Goal: Information Seeking & Learning: Learn about a topic

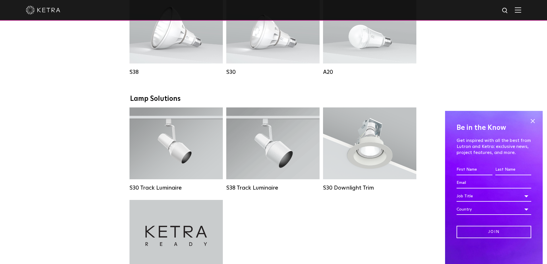
scroll to position [517, 0]
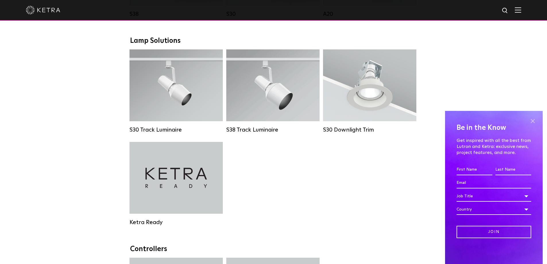
click at [535, 119] on span at bounding box center [532, 121] width 9 height 9
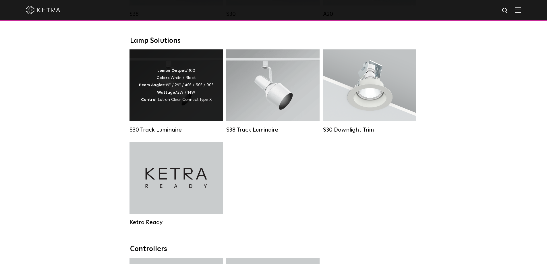
click at [128, 73] on div "S30 Track Luminaire Lumen Output: 1100 Colors: White / Black Beam Angles: 15° /…" at bounding box center [176, 95] width 97 height 92
click at [198, 94] on div "Lumen Output: 1100 Colors: White / Black Beam Angles: 15° / 25° / 40° / 60° / 9…" at bounding box center [176, 85] width 74 height 36
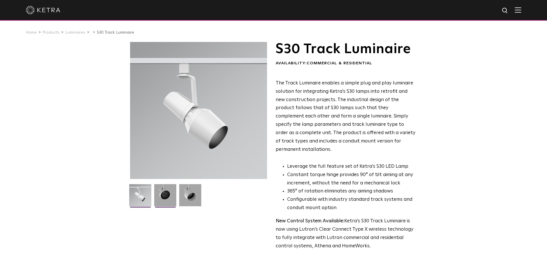
click at [167, 193] on img at bounding box center [165, 197] width 22 height 26
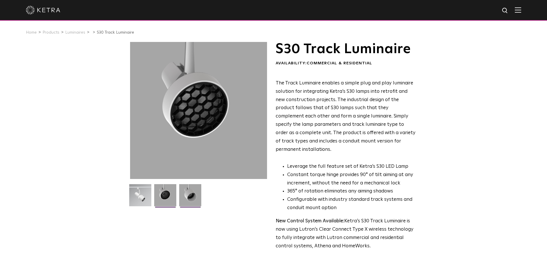
click at [191, 198] on img at bounding box center [190, 197] width 22 height 26
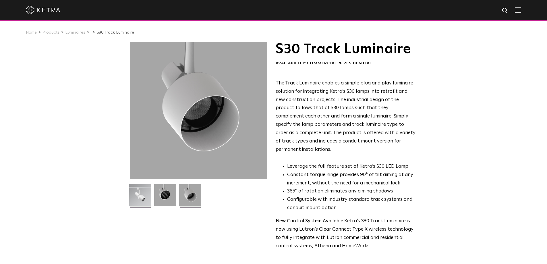
click at [131, 191] on img at bounding box center [140, 197] width 22 height 26
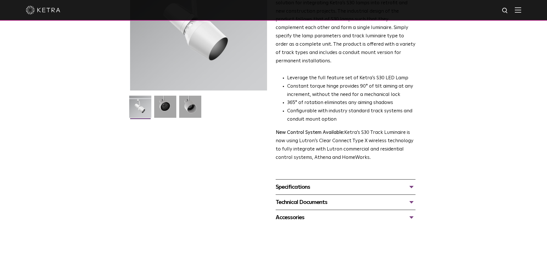
scroll to position [86, 0]
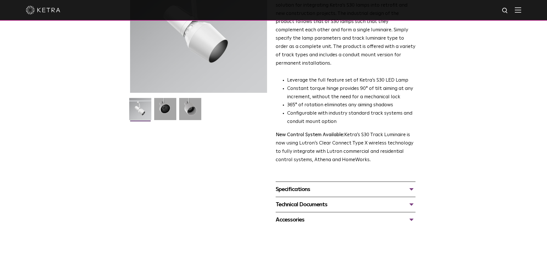
click at [414, 185] on div "Specifications" at bounding box center [346, 189] width 140 height 9
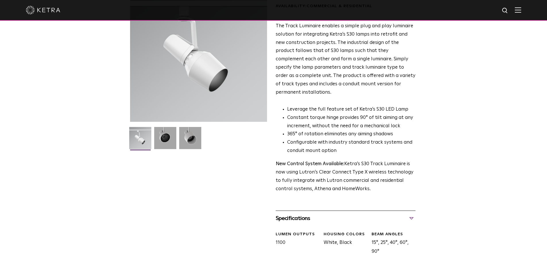
scroll to position [172, 0]
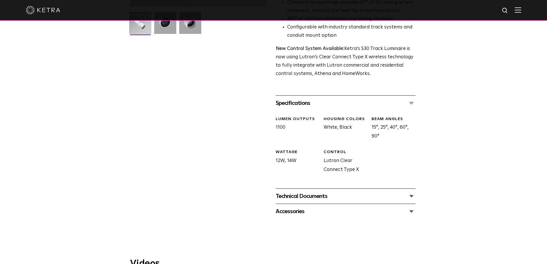
click at [468, 177] on div "S30 Track Luminaire Availability: Commercial & Residential The Track Luminaire …" at bounding box center [273, 44] width 547 height 349
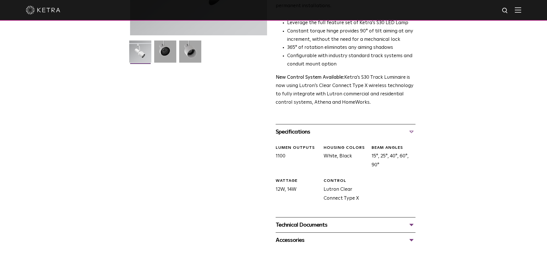
click at [411, 127] on div "Specifications" at bounding box center [346, 131] width 140 height 9
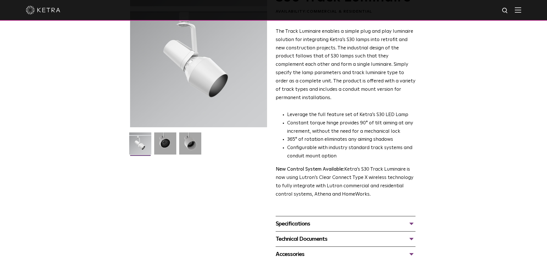
scroll to position [115, 0]
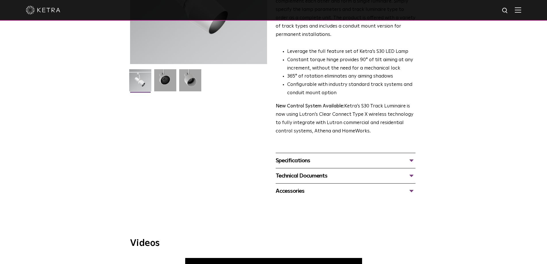
click at [449, 137] on div "S30 Track Luminaire Availability: Commercial & Residential The Track Luminaire …" at bounding box center [273, 62] width 547 height 271
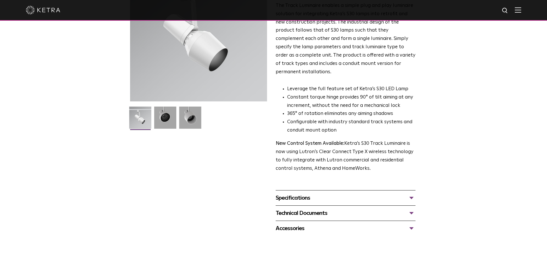
scroll to position [82, 0]
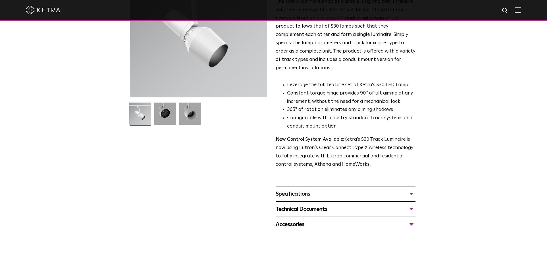
click at [410, 189] on div "Specifications" at bounding box center [346, 193] width 140 height 9
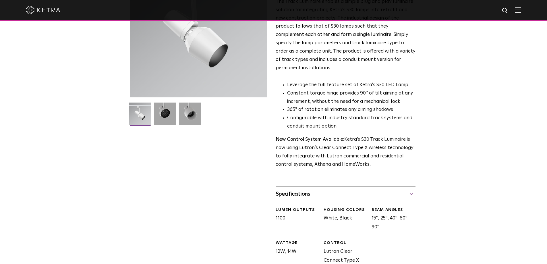
click at [410, 189] on div "Specifications" at bounding box center [346, 193] width 140 height 9
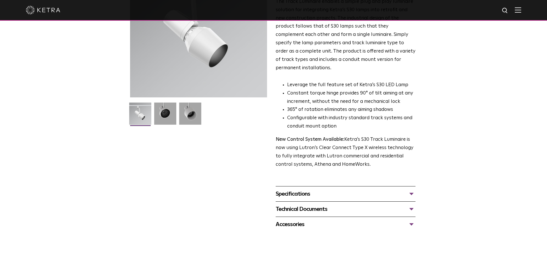
click at [407, 204] on div "Technical Documents" at bounding box center [346, 208] width 140 height 9
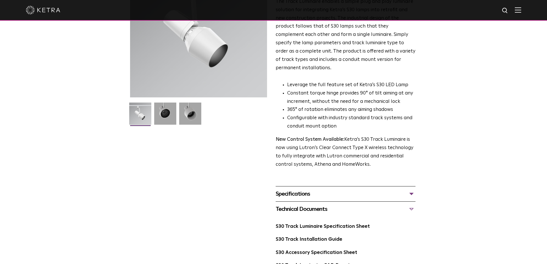
scroll to position [168, 0]
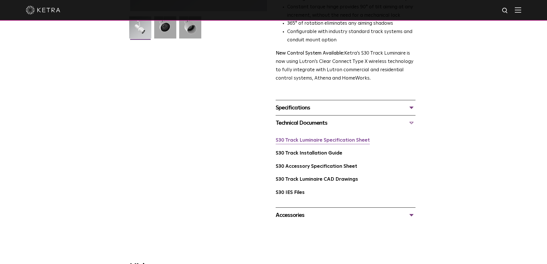
click at [346, 138] on link "S30 Track Luminaire Specification Sheet" at bounding box center [323, 140] width 94 height 5
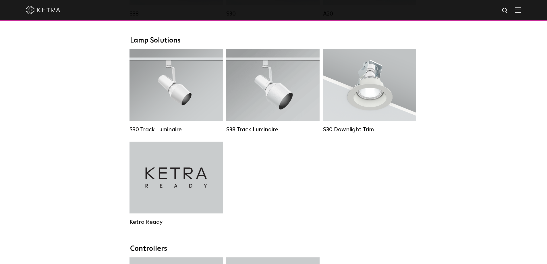
scroll to position [490, 0]
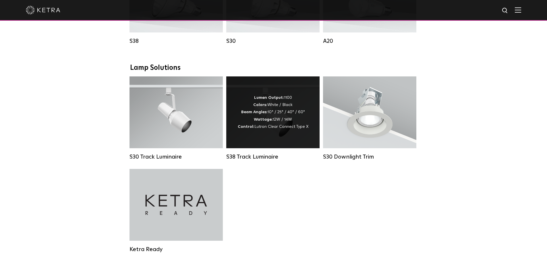
click at [267, 129] on span "Lutron Clear Connect Type X" at bounding box center [281, 127] width 54 height 4
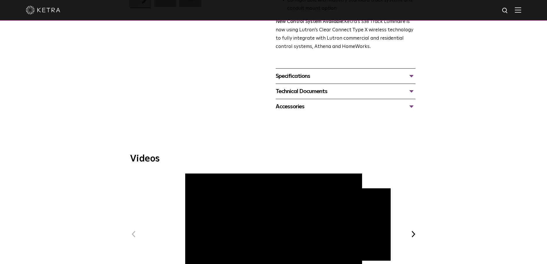
scroll to position [201, 0]
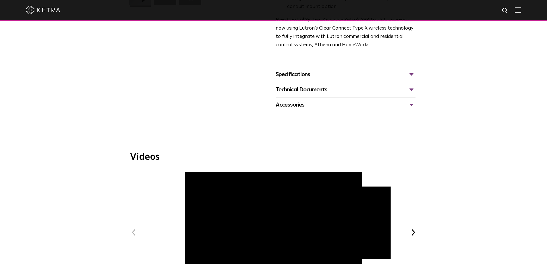
click at [410, 70] on div "Specifications" at bounding box center [346, 74] width 140 height 9
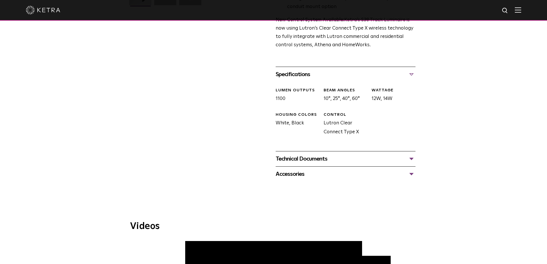
click at [409, 151] on div "Technical Documents S38 Track Luminaire Specification Sheet S38 Track Installat…" at bounding box center [346, 158] width 140 height 15
click at [413, 154] on div "Technical Documents" at bounding box center [346, 158] width 140 height 9
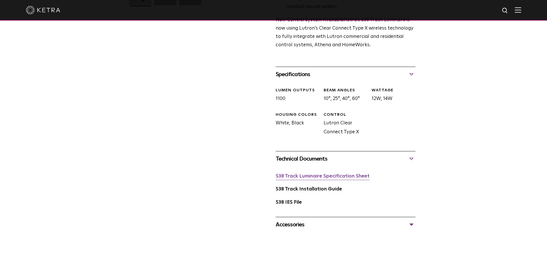
click at [351, 174] on link "S38 Track Luminaire Specification Sheet" at bounding box center [323, 176] width 94 height 5
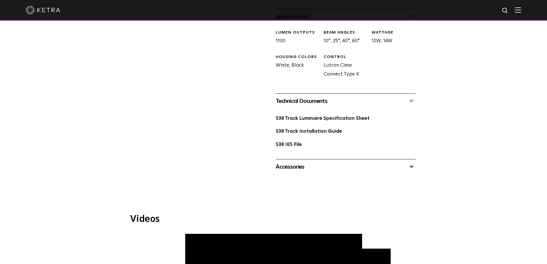
scroll to position [258, 0]
click at [413, 162] on div "Accessories" at bounding box center [346, 166] width 140 height 9
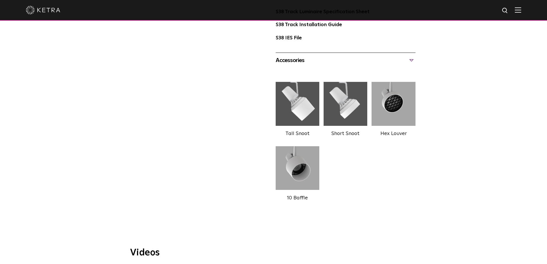
scroll to position [373, 0]
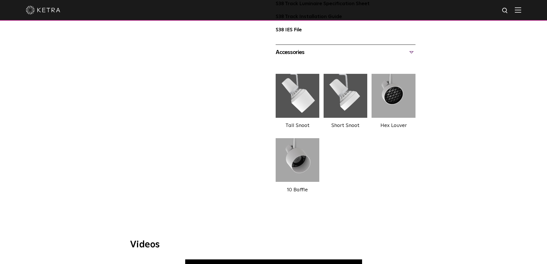
click at [409, 48] on div "Accessories" at bounding box center [346, 52] width 140 height 9
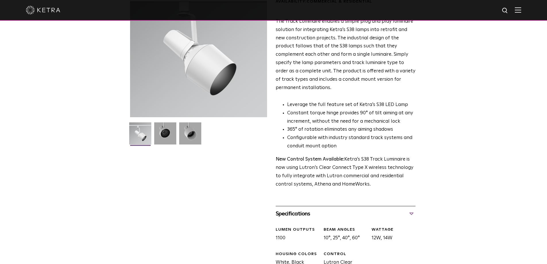
scroll to position [0, 0]
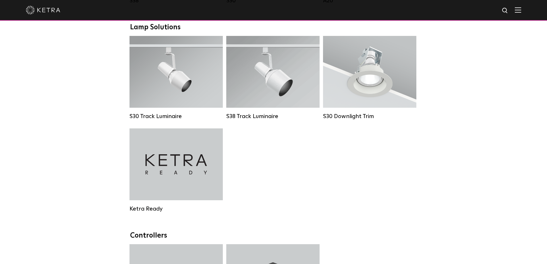
scroll to position [520, 0]
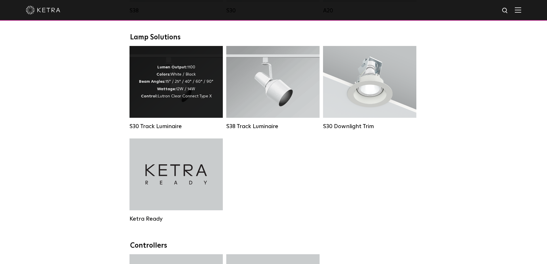
click at [154, 84] on strong "Beam Angles:" at bounding box center [152, 82] width 26 height 4
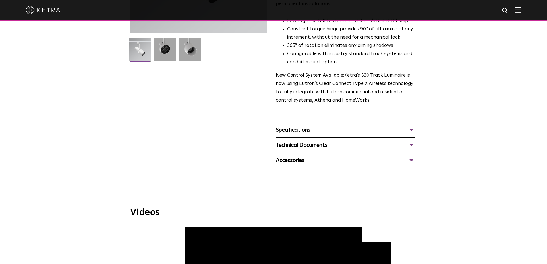
scroll to position [201, 0]
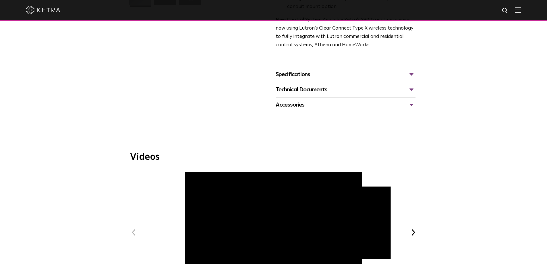
click at [410, 70] on div "Specifications" at bounding box center [346, 74] width 140 height 9
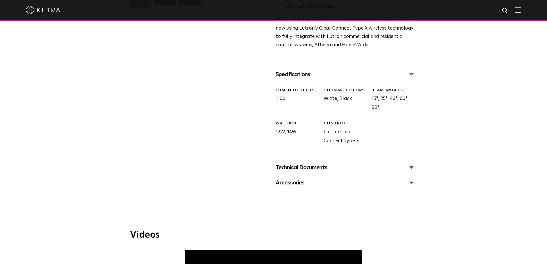
click at [330, 163] on div "Technical Documents" at bounding box center [346, 167] width 140 height 9
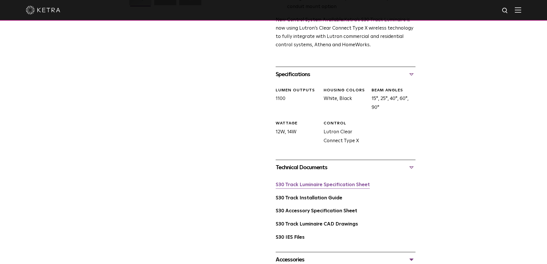
click at [306, 182] on link "S30 Track Luminaire Specification Sheet" at bounding box center [323, 184] width 94 height 5
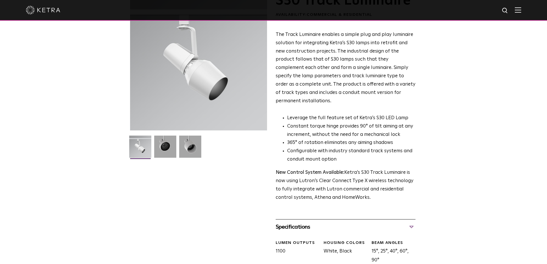
scroll to position [0, 0]
